Goal: Task Accomplishment & Management: Manage account settings

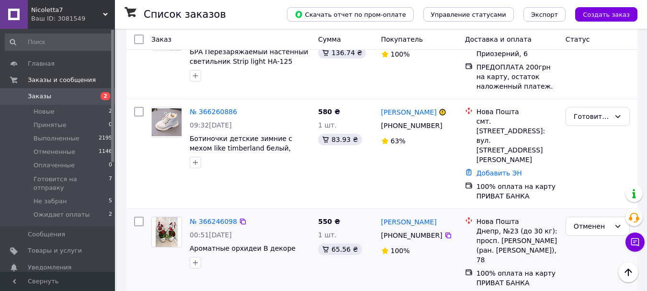
scroll to position [718, 0]
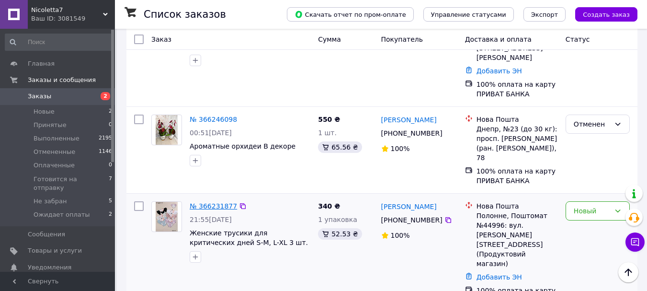
click at [217, 202] on link "№ 366231877" at bounding box center [213, 206] width 47 height 8
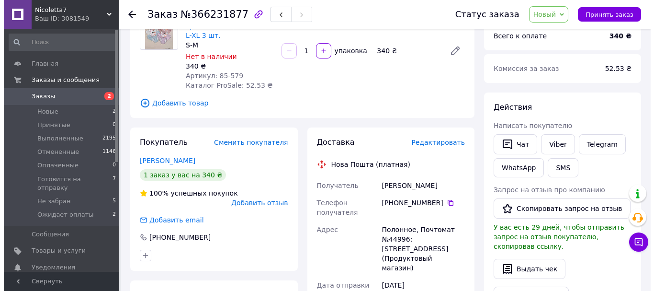
scroll to position [96, 0]
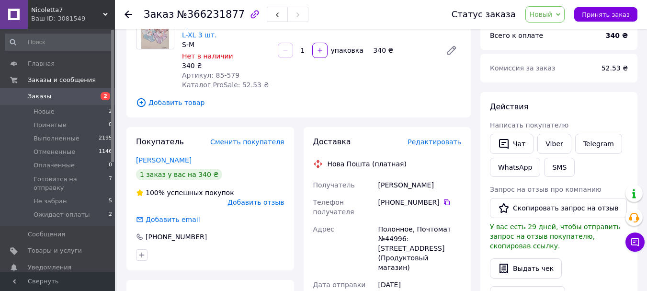
click at [265, 198] on span "Добавить отзыв" at bounding box center [255, 202] width 56 height 8
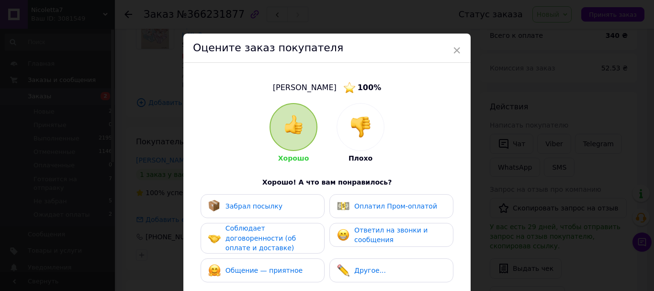
click at [373, 125] on div at bounding box center [360, 126] width 47 height 47
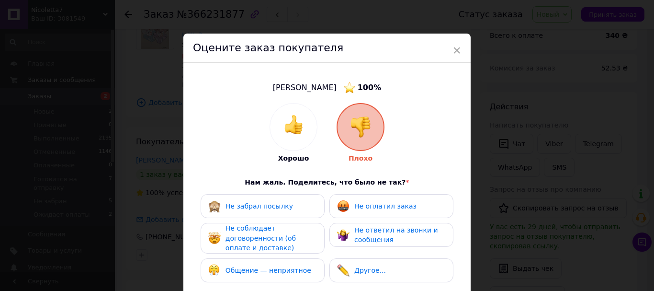
click at [398, 234] on div "Не ответил на звонки и сообщения" at bounding box center [399, 235] width 91 height 20
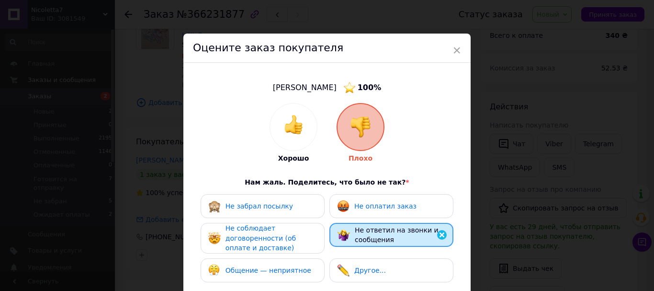
click at [270, 235] on span "Не соблюдает договоренности (об оплате и доставке)" at bounding box center [260, 237] width 70 height 27
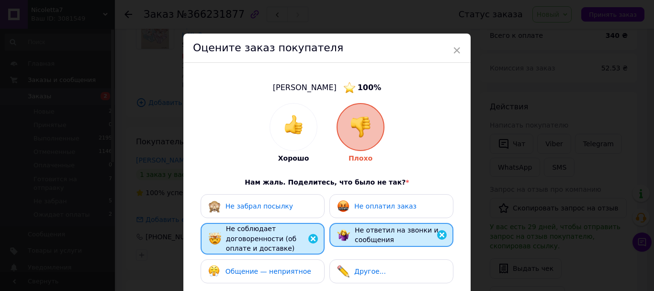
click at [276, 236] on span "Не соблюдает договоренности (об оплате и доставке)" at bounding box center [261, 238] width 70 height 27
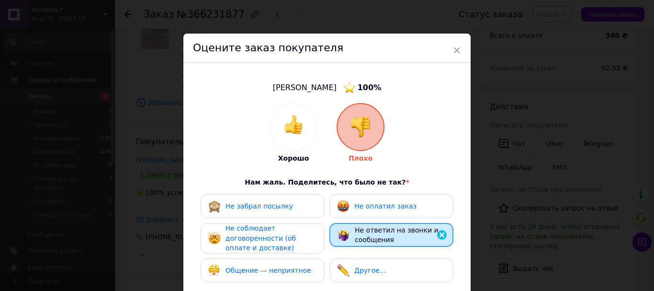
click at [392, 209] on span "Не оплатил заказ" at bounding box center [385, 206] width 62 height 8
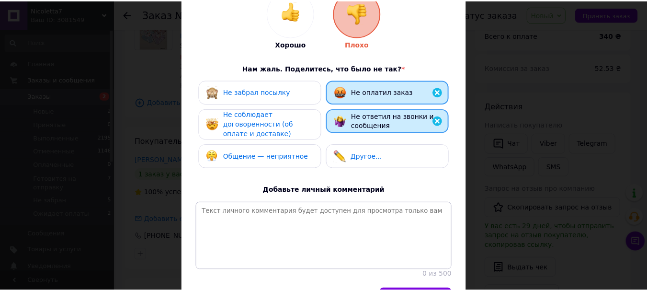
scroll to position [144, 0]
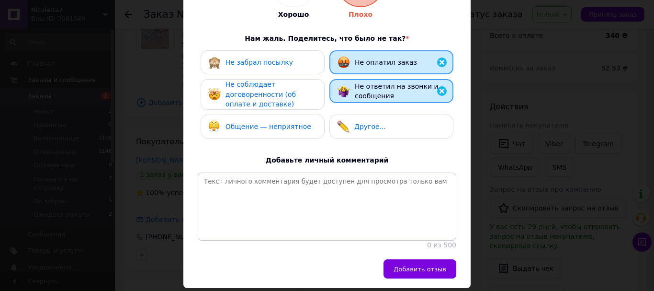
click at [397, 60] on span "Не оплатил заказ" at bounding box center [386, 62] width 62 height 8
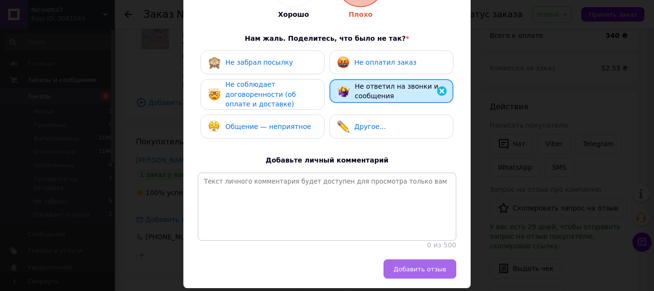
click at [417, 272] on span "Добавить отзыв" at bounding box center [419, 268] width 53 height 7
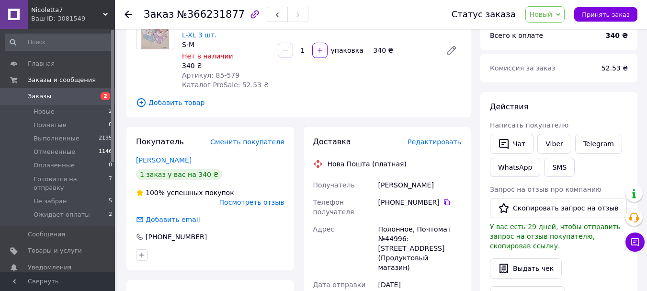
click at [552, 18] on span "Новый" at bounding box center [540, 15] width 23 height 8
click at [557, 60] on li "Отменен" at bounding box center [568, 62] width 85 height 14
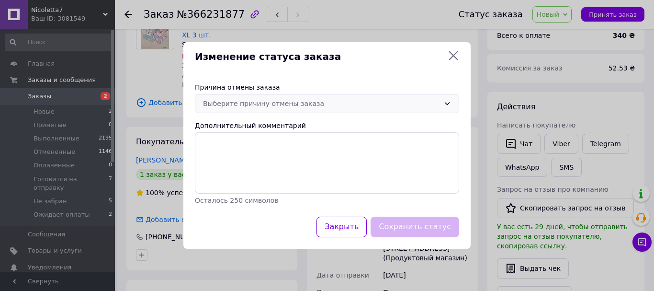
click at [303, 103] on div "Выберите причину отмены заказа" at bounding box center [321, 103] width 236 height 11
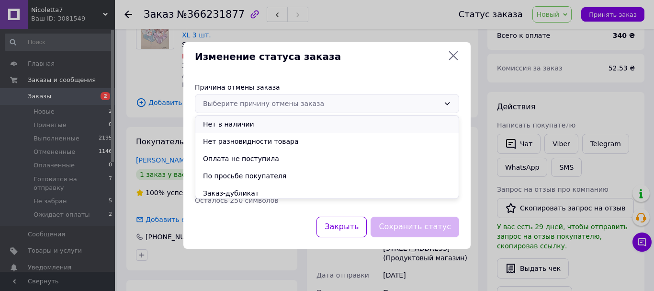
click at [293, 122] on li "Нет в наличии" at bounding box center [326, 123] width 263 height 17
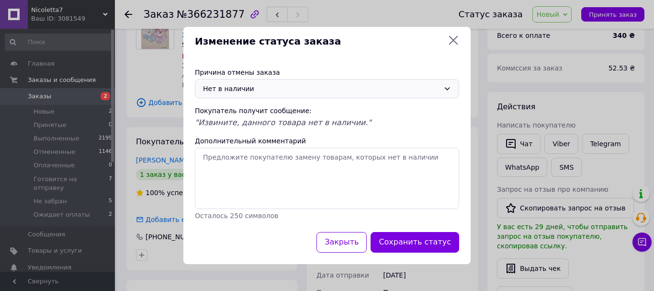
click at [411, 86] on div "Нет в наличии" at bounding box center [321, 88] width 236 height 11
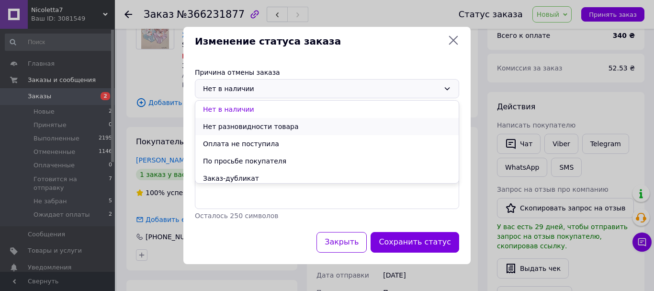
click at [360, 132] on li "Нет разновидности товара" at bounding box center [326, 126] width 263 height 17
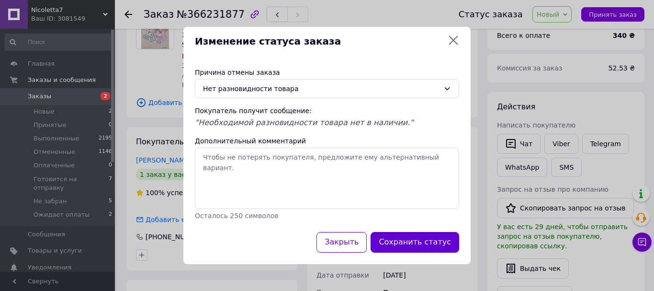
click at [415, 243] on button "Сохранить статус" at bounding box center [415, 242] width 89 height 21
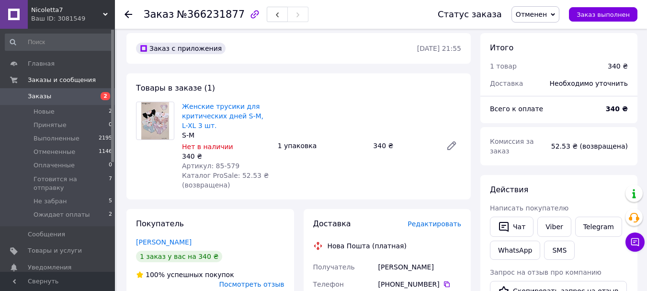
scroll to position [0, 0]
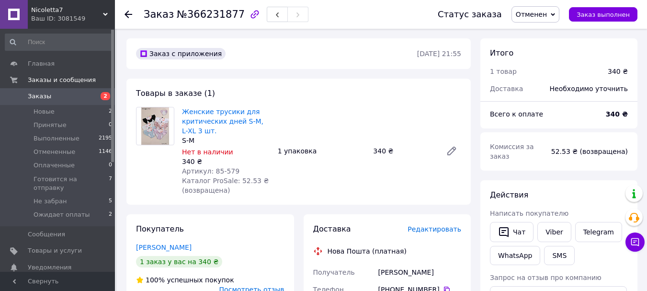
click at [127, 11] on icon at bounding box center [128, 15] width 8 height 8
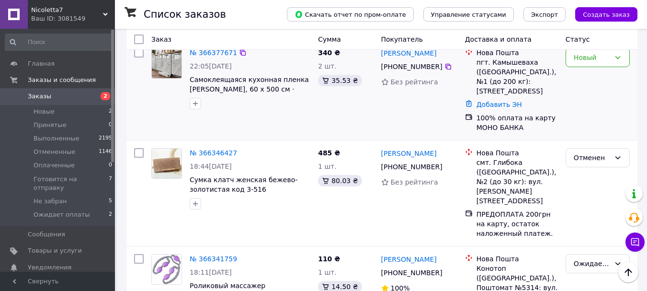
scroll to position [48, 0]
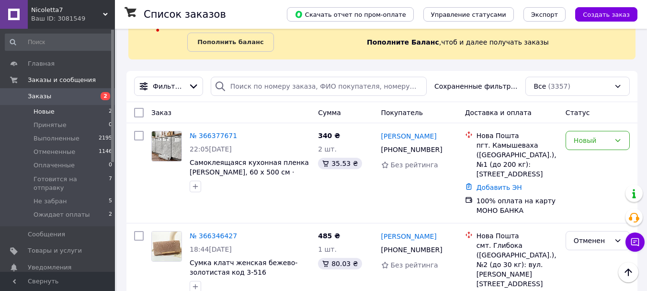
click at [46, 111] on span "Новые" at bounding box center [44, 111] width 21 height 9
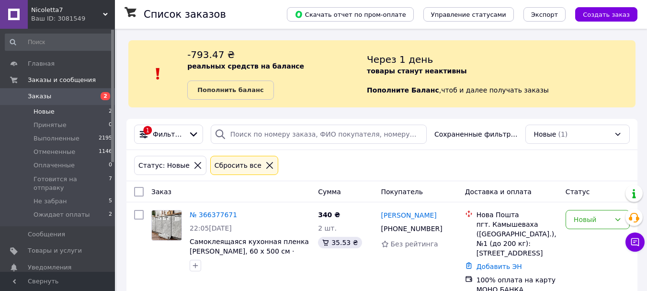
click at [266, 167] on icon at bounding box center [269, 165] width 7 height 7
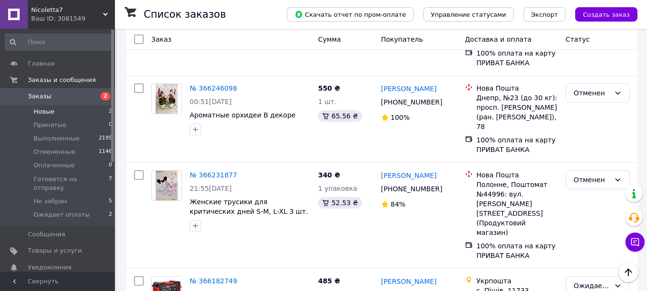
scroll to position [766, 0]
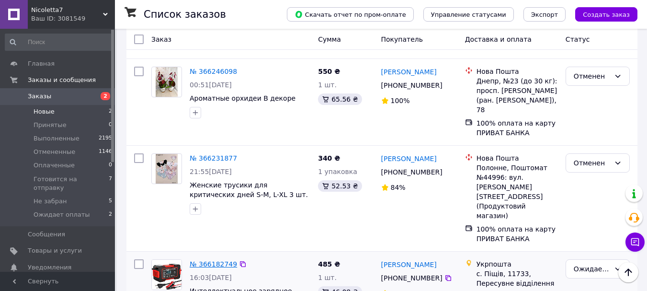
click at [210, 260] on link "№ 366182749" at bounding box center [213, 264] width 47 height 8
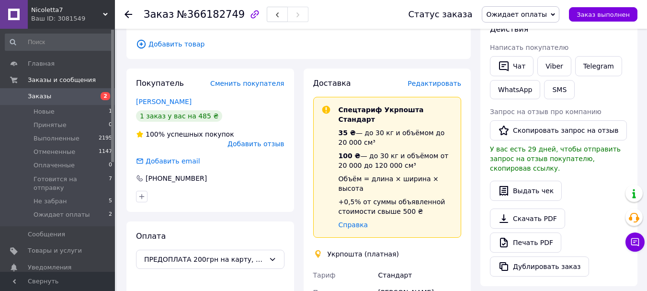
scroll to position [157, 0]
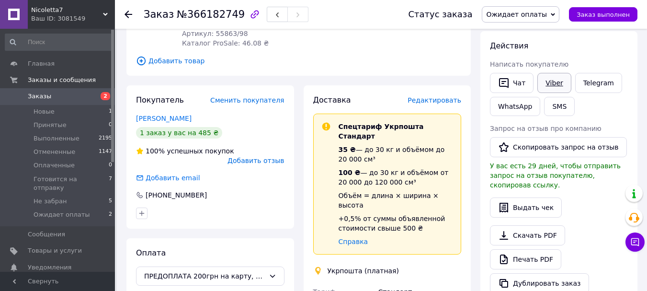
click at [556, 82] on link "Viber" at bounding box center [554, 83] width 34 height 20
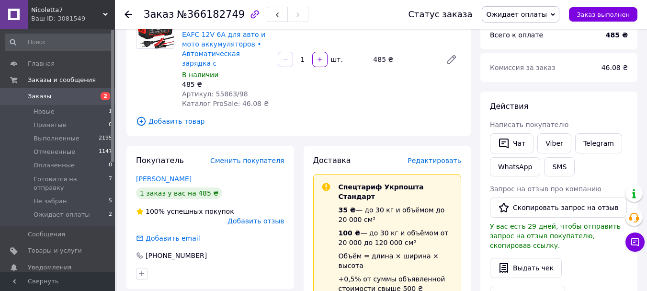
scroll to position [0, 0]
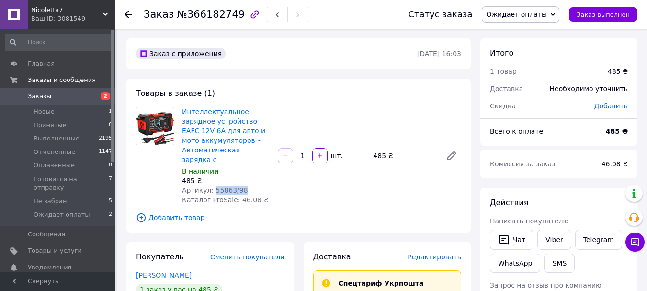
drag, startPoint x: 241, startPoint y: 168, endPoint x: 212, endPoint y: 167, distance: 29.7
click at [212, 185] on div "Артикул: 55863/98" at bounding box center [226, 190] width 88 height 10
copy span "55863/98"
click at [127, 15] on use at bounding box center [128, 15] width 8 height 8
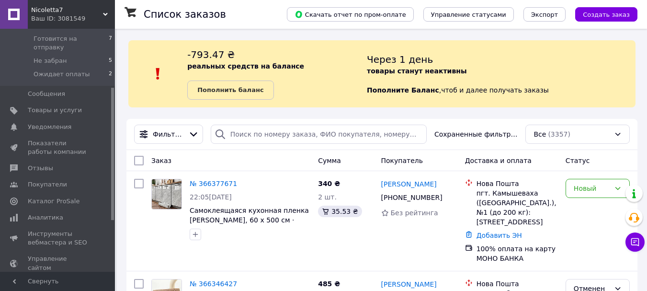
scroll to position [144, 0]
click at [57, 103] on link "Товары и услуги" at bounding box center [59, 107] width 118 height 16
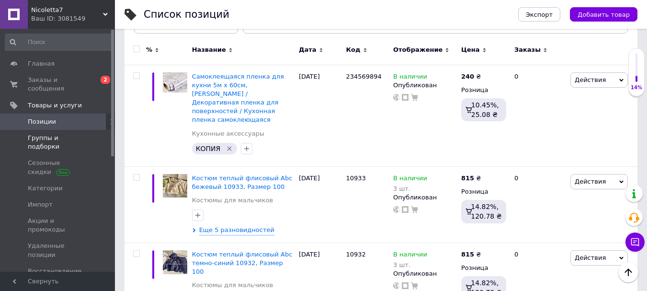
click at [58, 134] on span "Группы и подборки" at bounding box center [58, 142] width 61 height 17
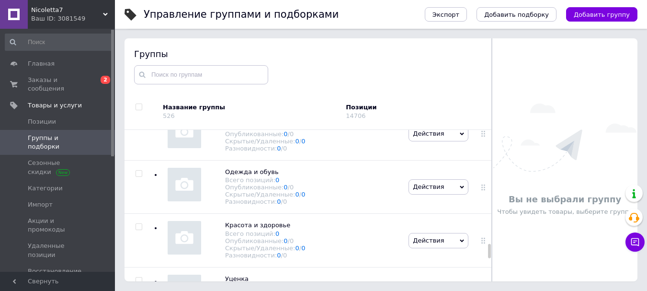
scroll to position [1388, 0]
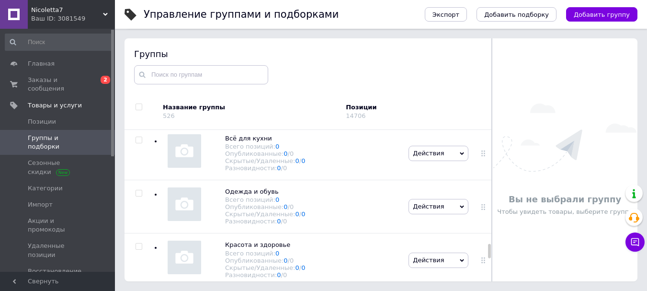
click at [137, 90] on input "checkbox" at bounding box center [138, 86] width 6 height 6
checkbox input "true"
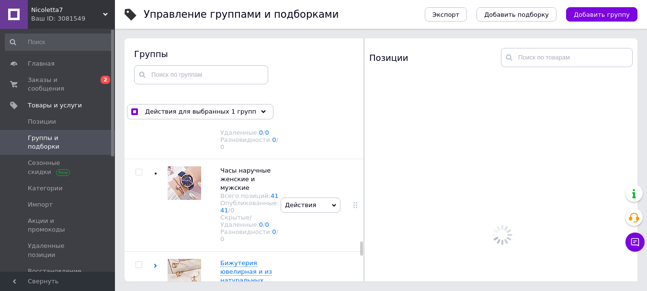
scroll to position [2096, 0]
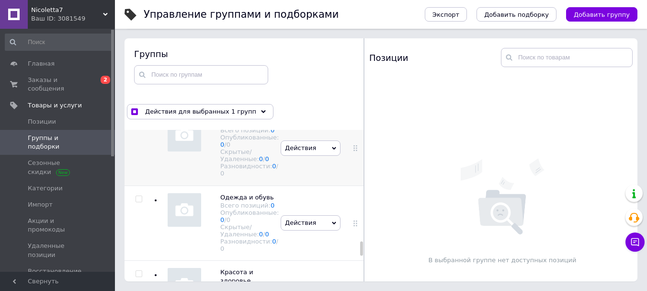
click at [140, 127] on input "checkbox" at bounding box center [138, 124] width 6 height 6
checkbox input "true"
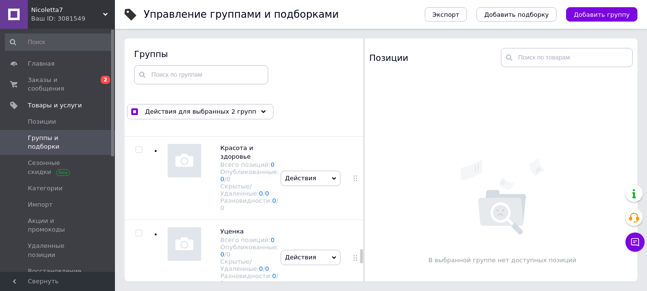
scroll to position [2240, 0]
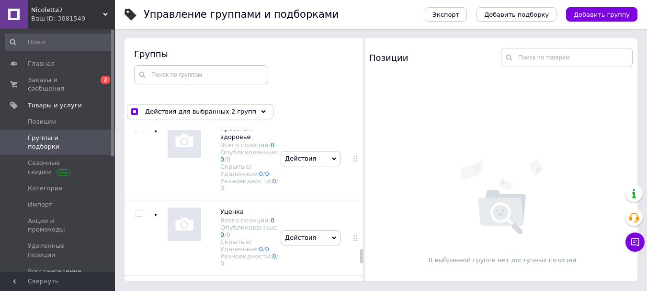
click at [139, 58] on input "checkbox" at bounding box center [138, 55] width 6 height 6
checkbox input "true"
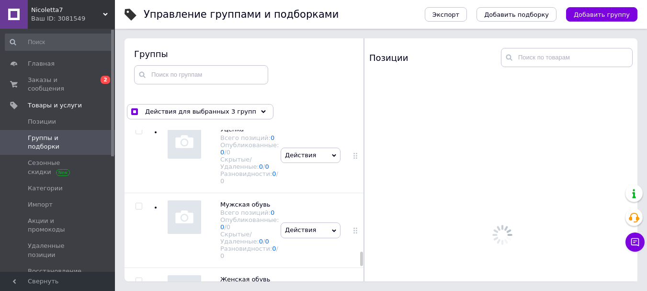
scroll to position [2335, 0]
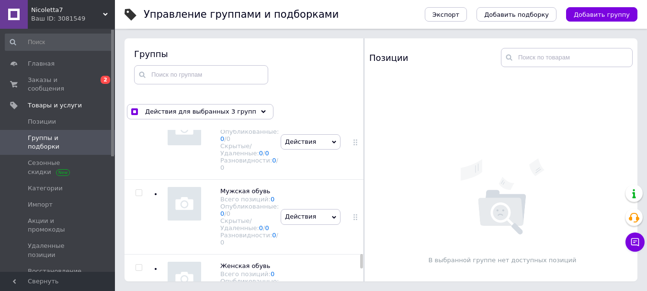
click at [139, 37] on input "checkbox" at bounding box center [138, 34] width 6 height 6
checkbox input "true"
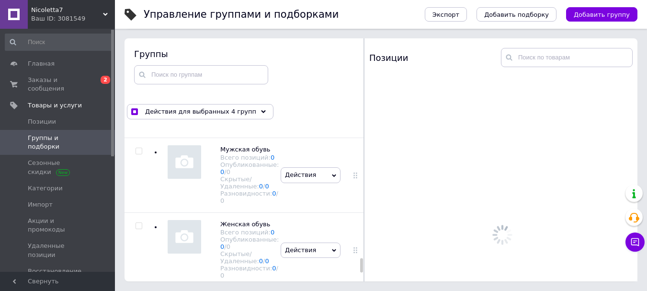
scroll to position [2431, 0]
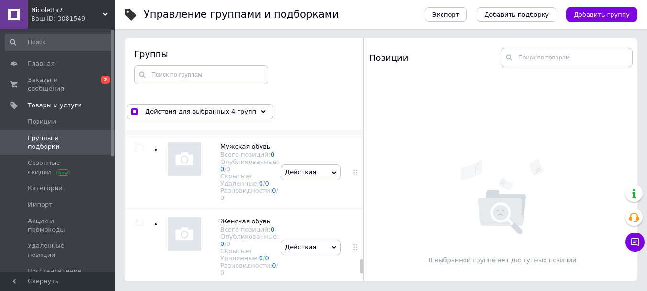
click at [137, 76] on input "checkbox" at bounding box center [138, 73] width 6 height 6
checkbox input "true"
click at [142, 151] on span at bounding box center [138, 148] width 7 height 7
click at [142, 151] on input "checkbox" at bounding box center [138, 148] width 6 height 6
checkbox input "true"
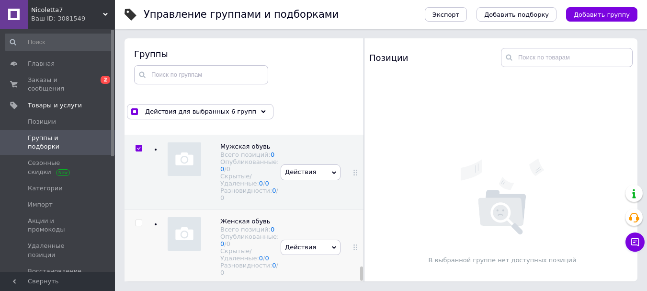
scroll to position [2572, 0]
click at [138, 220] on input "checkbox" at bounding box center [138, 223] width 6 height 6
checkbox input "true"
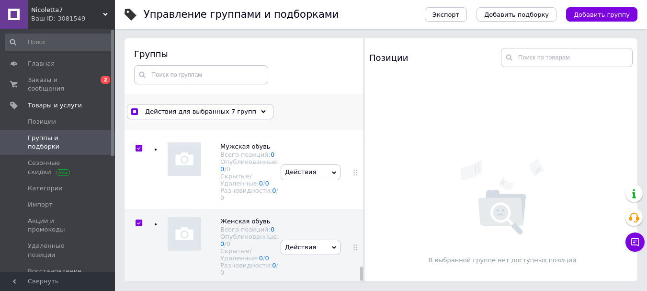
click at [243, 112] on div "Действия для выбранных 7 групп" at bounding box center [200, 111] width 146 height 15
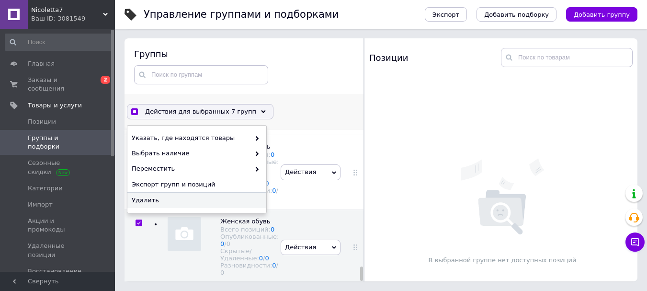
click at [229, 204] on span "Удалить" at bounding box center [196, 200] width 128 height 9
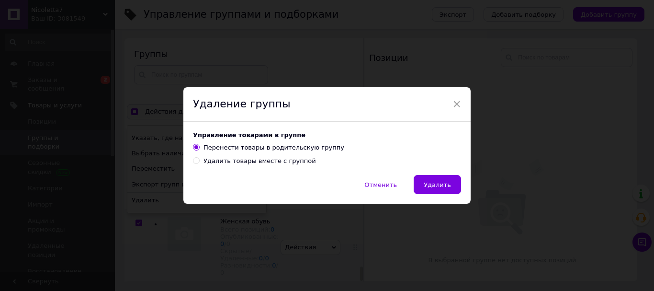
click at [276, 159] on div "Удалить товары вместе с группой" at bounding box center [259, 161] width 112 height 9
click at [199, 159] on input "Удалить товары вместе с группой" at bounding box center [196, 160] width 6 height 6
radio input "true"
radio input "false"
click at [435, 185] on span "Удалить" at bounding box center [437, 184] width 27 height 7
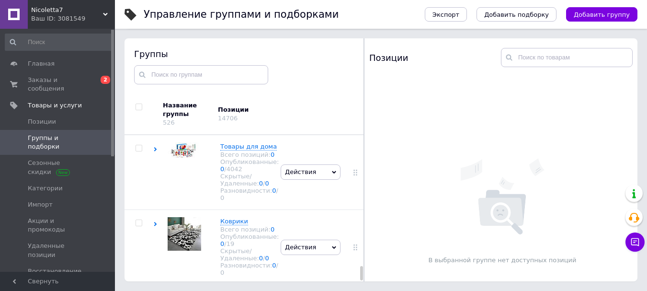
scroll to position [2001, 0]
click at [69, 81] on span "Заказы и сообщения" at bounding box center [58, 84] width 61 height 17
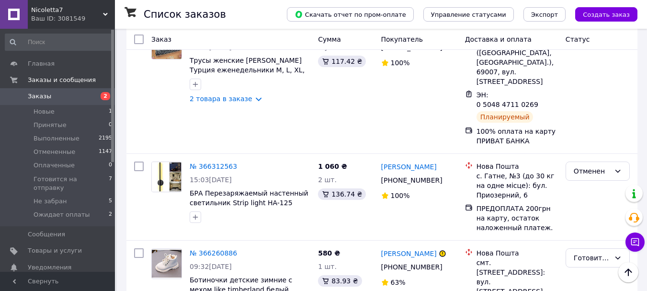
scroll to position [479, 0]
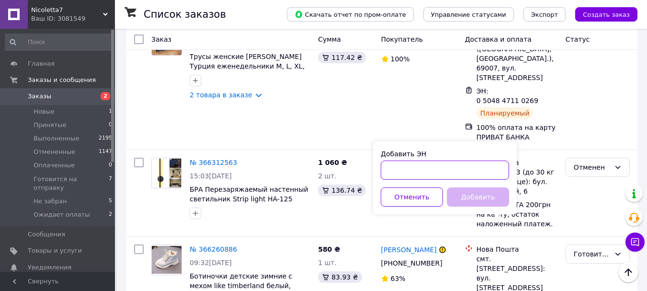
paste input "20451269230112"
type input "20451269230112"
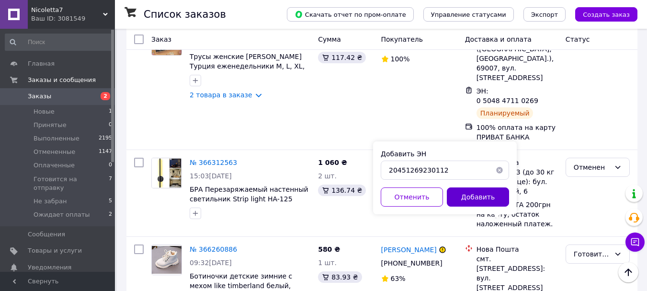
click at [453, 193] on button "Добавить" at bounding box center [478, 196] width 62 height 19
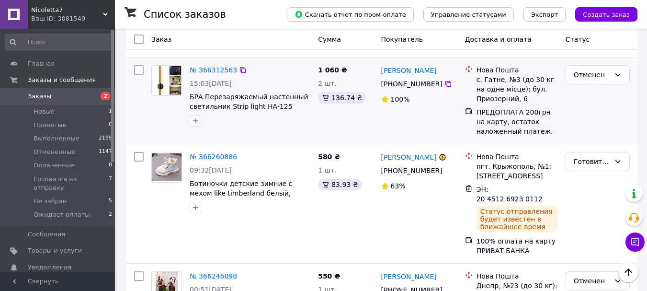
scroll to position [574, 0]
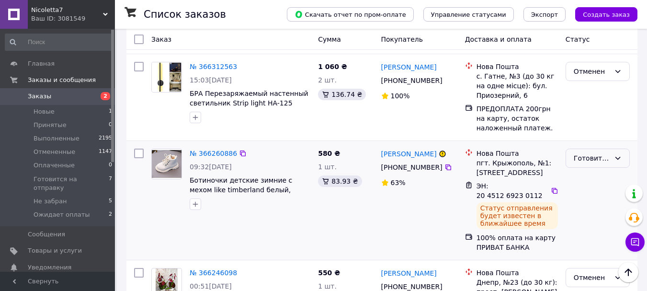
click at [600, 153] on div "Готовится на отправку" at bounding box center [591, 158] width 36 height 11
click at [595, 140] on li "Выполнен" at bounding box center [597, 138] width 63 height 17
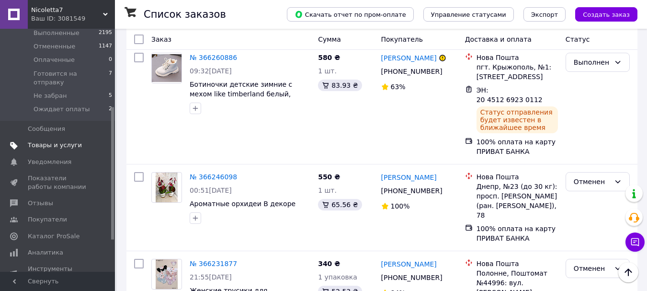
scroll to position [144, 0]
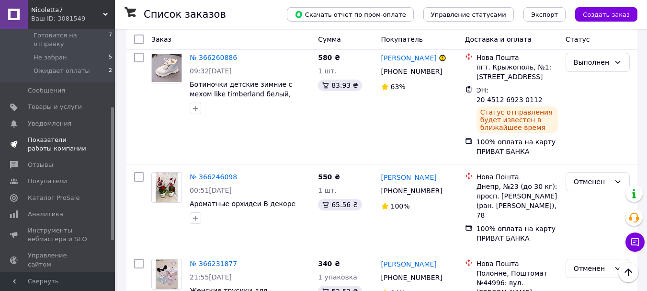
click at [65, 135] on span "Показатели работы компании" at bounding box center [58, 143] width 61 height 17
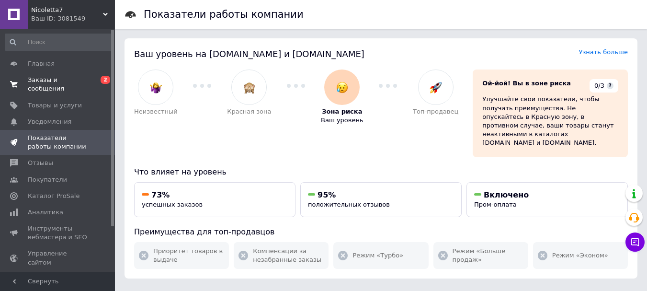
click at [60, 77] on span "Заказы и сообщения" at bounding box center [58, 84] width 61 height 17
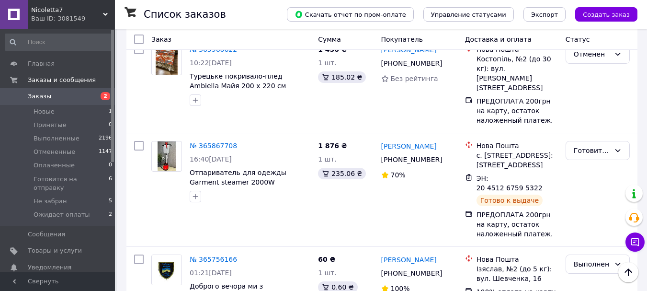
scroll to position [1702, 0]
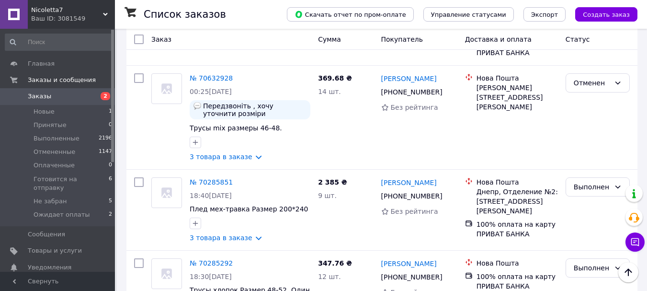
scroll to position [1452, 0]
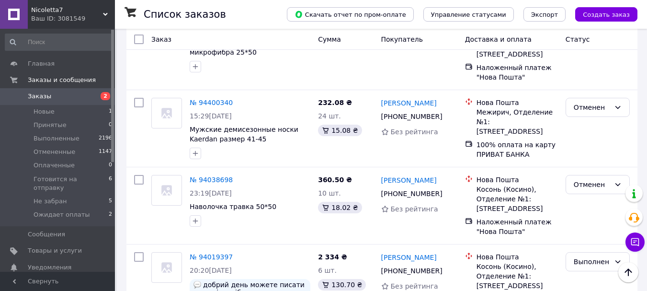
scroll to position [1537, 0]
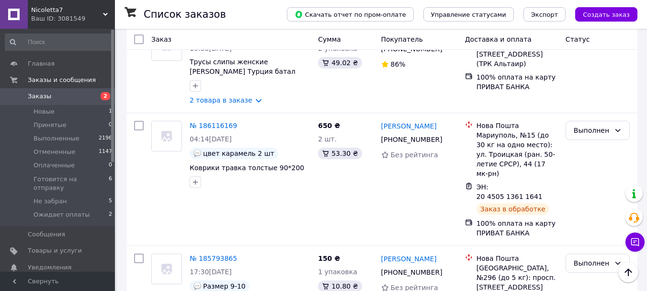
scroll to position [1977, 0]
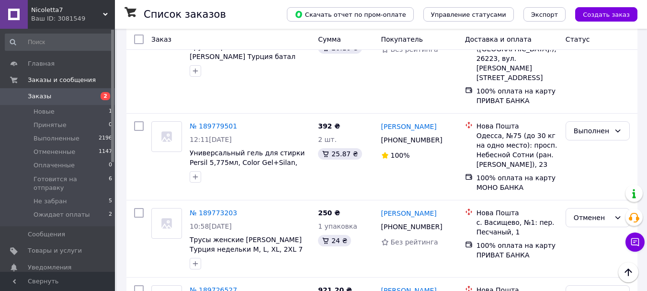
scroll to position [1005, 0]
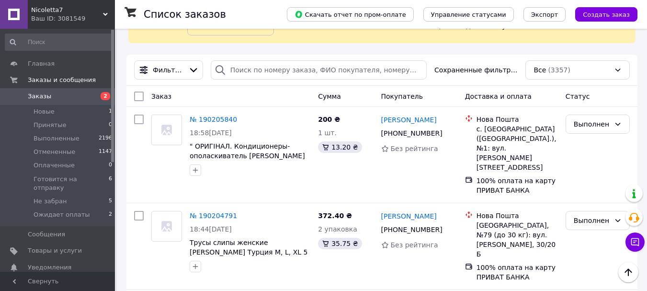
scroll to position [0, 0]
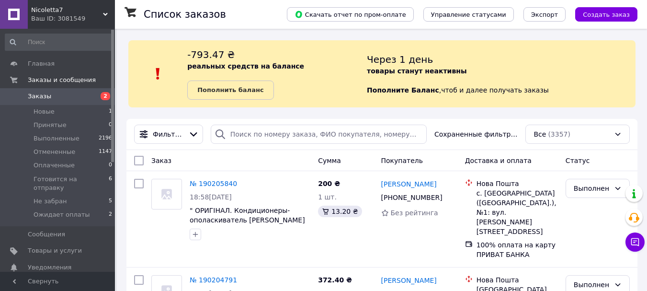
click at [47, 94] on span "Заказы" at bounding box center [39, 96] width 23 height 9
click at [46, 98] on span "Заказы" at bounding box center [39, 96] width 23 height 9
click at [52, 107] on span "Новые" at bounding box center [44, 111] width 21 height 9
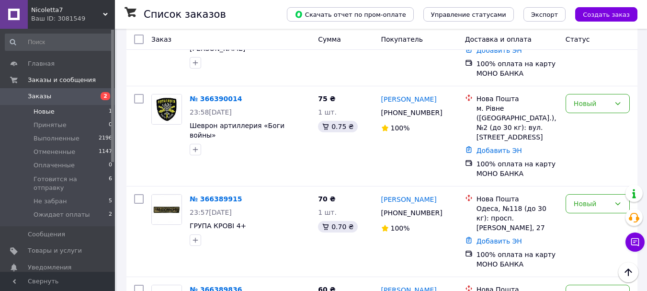
scroll to position [239, 0]
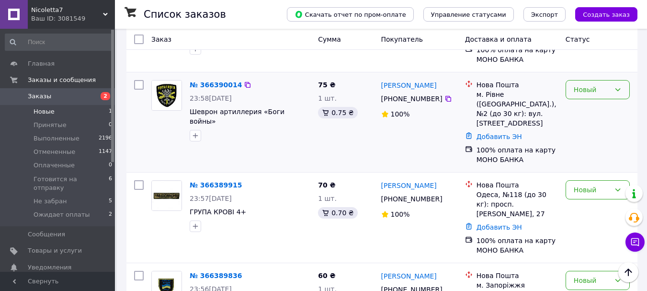
click at [598, 84] on div "Новый" at bounding box center [591, 89] width 36 height 11
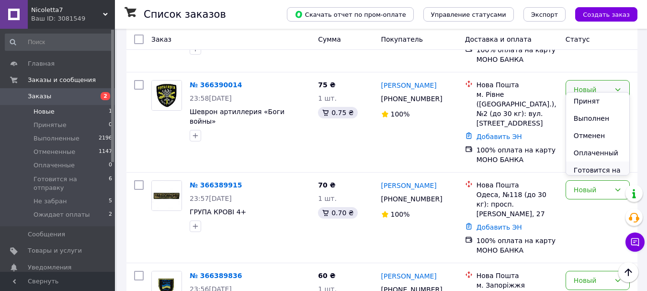
click at [580, 169] on li "Готовится на отправку" at bounding box center [597, 174] width 63 height 27
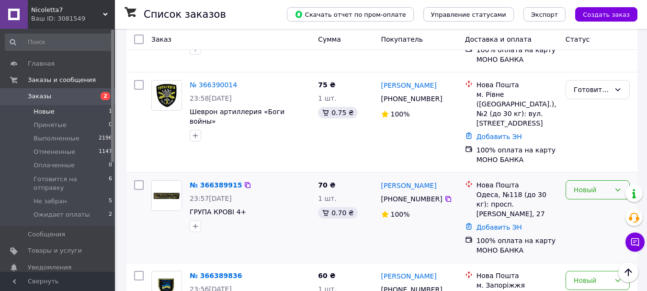
click at [595, 184] on div "Новый" at bounding box center [591, 189] width 36 height 11
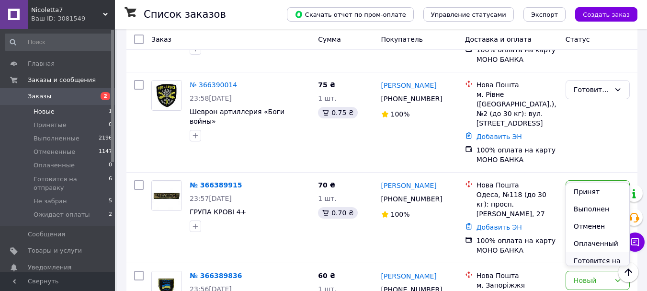
click at [584, 260] on li "Готовится на отправку" at bounding box center [597, 265] width 63 height 27
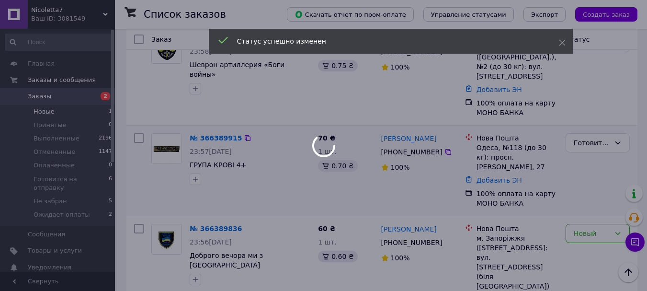
scroll to position [319, 0]
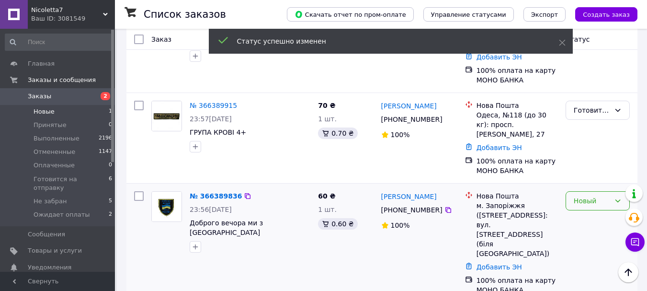
click at [584, 191] on div "Новый" at bounding box center [597, 200] width 64 height 19
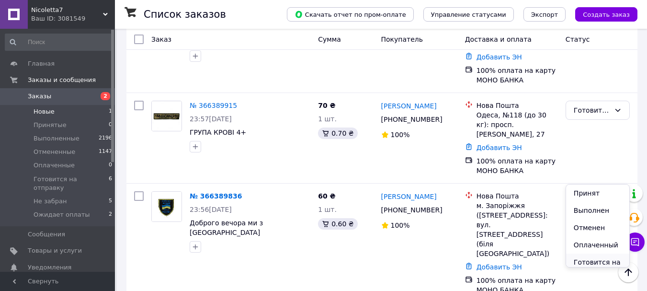
click at [585, 265] on li "Готовится на отправку" at bounding box center [597, 266] width 63 height 27
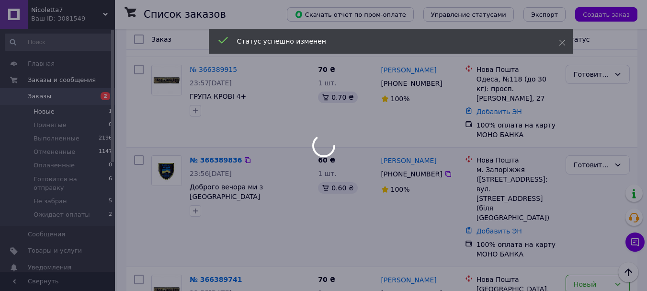
scroll to position [462, 0]
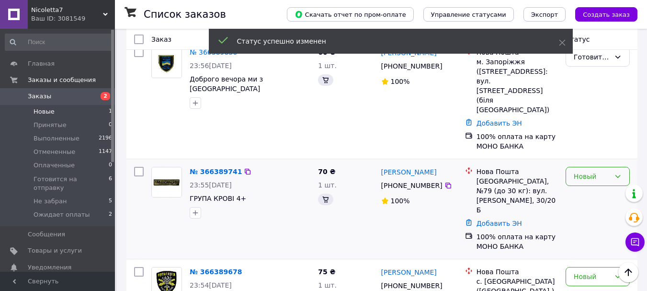
click at [587, 171] on div "Новый" at bounding box center [591, 176] width 36 height 11
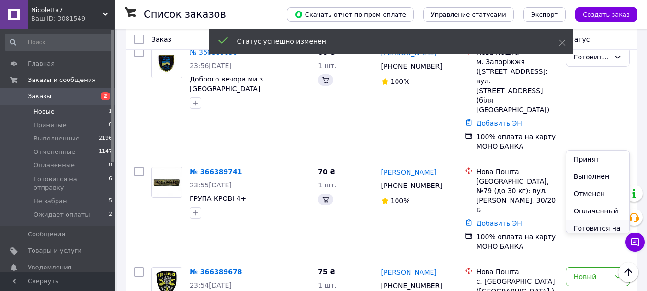
click at [586, 225] on li "Готовится на отправку" at bounding box center [597, 232] width 63 height 27
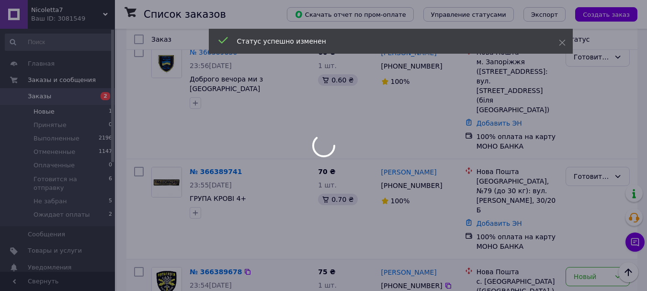
scroll to position [558, 0]
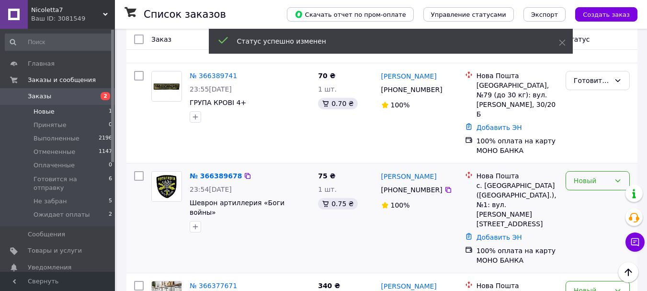
click at [603, 175] on div "Новый" at bounding box center [591, 180] width 36 height 11
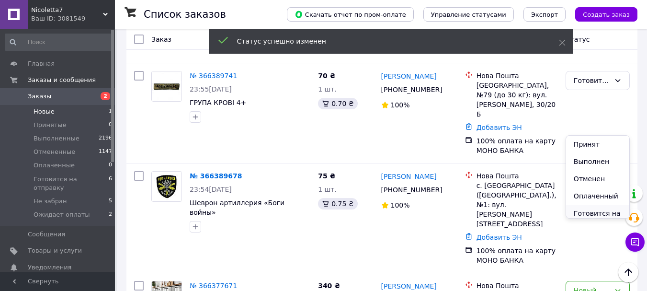
click at [583, 213] on li "Готовится на отправку" at bounding box center [597, 217] width 63 height 27
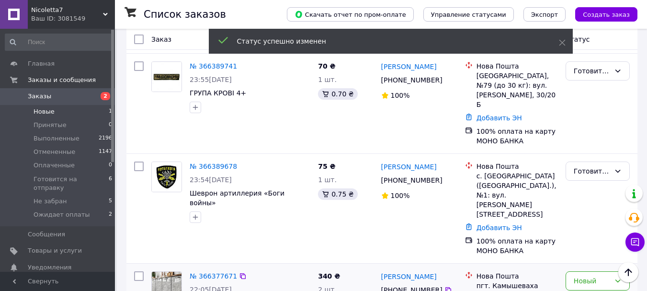
scroll to position [473, 0]
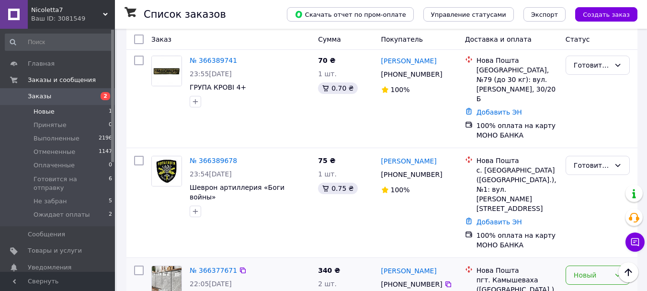
click at [578, 269] on div "Новый" at bounding box center [591, 274] width 36 height 11
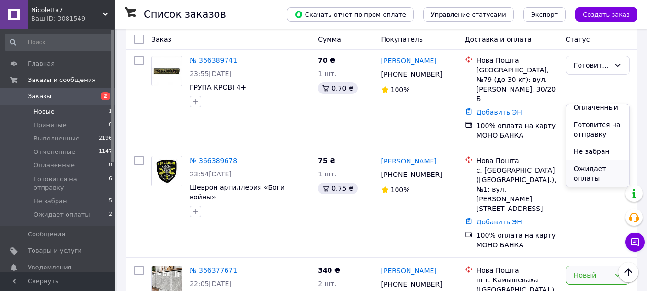
click at [597, 166] on li "Ожидает оплаты" at bounding box center [597, 173] width 63 height 27
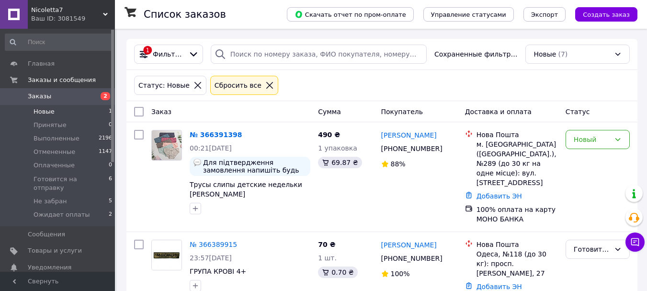
scroll to position [96, 0]
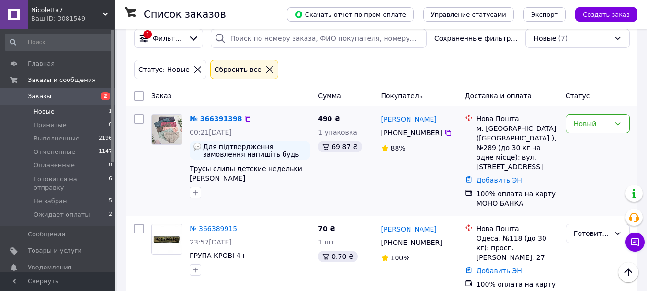
click at [223, 122] on link "№ 366391398" at bounding box center [216, 119] width 52 height 8
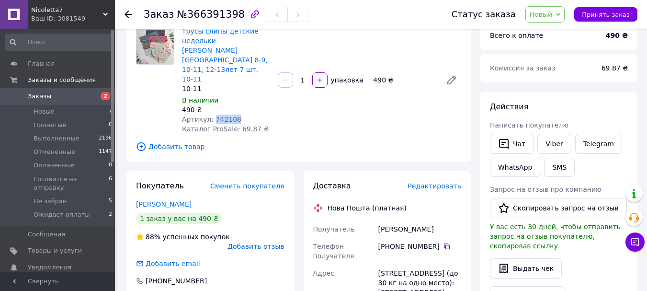
drag, startPoint x: 234, startPoint y: 99, endPoint x: 212, endPoint y: 101, distance: 22.6
click at [212, 114] on div "Артикул: 742108" at bounding box center [226, 119] width 88 height 10
copy span "742108"
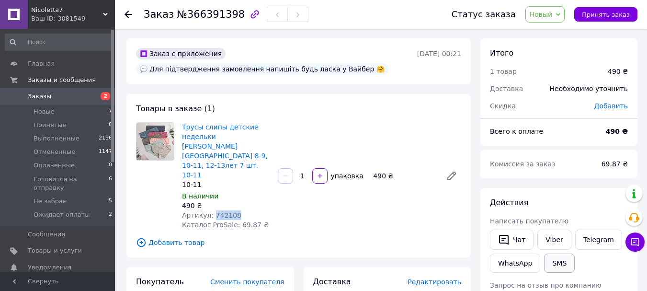
click at [559, 266] on button "SMS" at bounding box center [559, 262] width 31 height 19
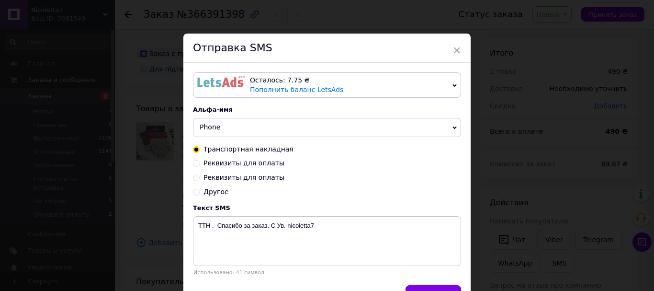
click at [264, 164] on span "Реквизиты для оплаты" at bounding box center [243, 163] width 81 height 8
click at [200, 164] on input "Реквизиты для оплаты" at bounding box center [196, 162] width 7 height 7
radio input "true"
radio input "false"
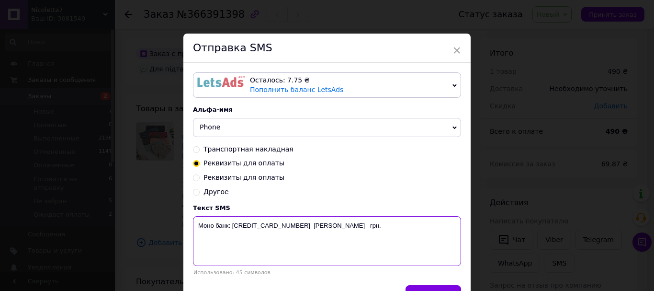
click at [319, 227] on textarea "Моно банк: [CREDIT_CARD_NUMBER] [PERSON_NAME] грн." at bounding box center [327, 241] width 268 height 50
drag, startPoint x: 345, startPoint y: 229, endPoint x: 199, endPoint y: 225, distance: 146.1
click at [199, 225] on textarea "Моно банк: [CREDIT_CARD_NUMBER] [PERSON_NAME] 490 грн." at bounding box center [327, 241] width 268 height 50
type textarea "Моно банк: [CREDIT_CARD_NUMBER] [PERSON_NAME] 490 грн."
click at [429, 23] on div "× Отправка SMS Осталось: 7.75 ₴ Пополнить баланс LetsAds Осталось: 0.50 ₴ Попол…" at bounding box center [327, 145] width 654 height 291
